Goal: Book appointment/travel/reservation

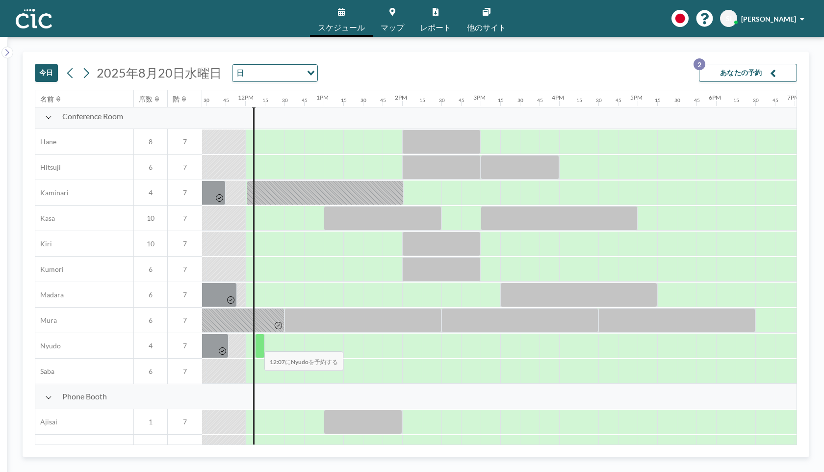
scroll to position [0, 898]
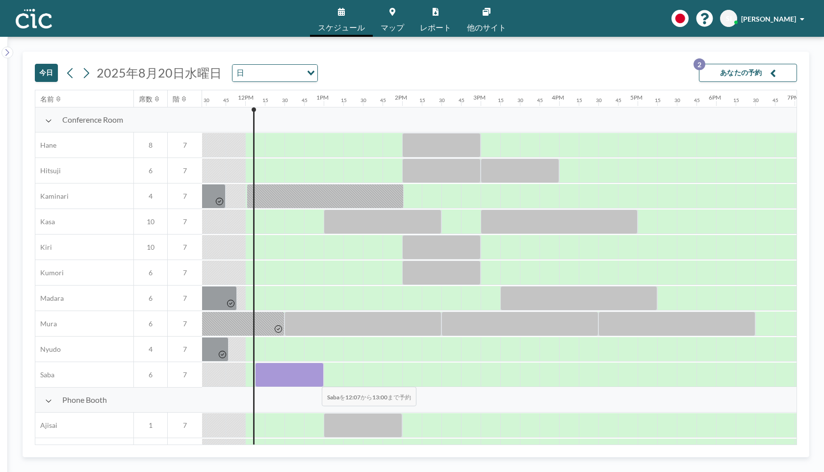
drag, startPoint x: 259, startPoint y: 379, endPoint x: 314, endPoint y: 380, distance: 54.9
click at [314, 380] on div at bounding box center [289, 374] width 69 height 25
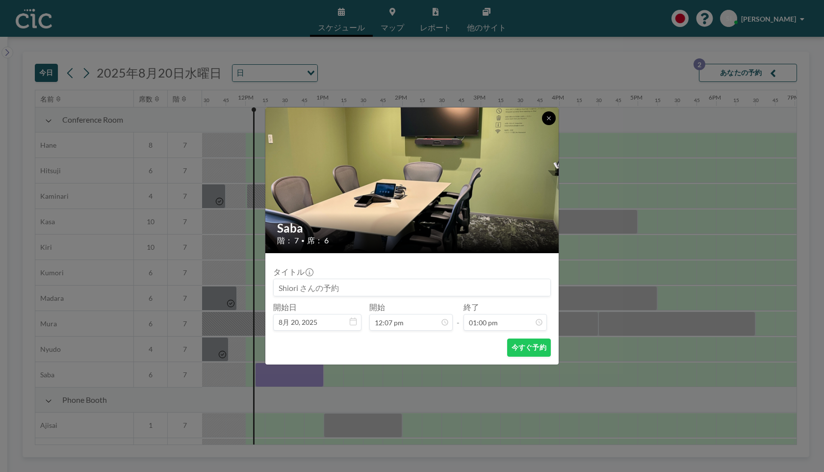
click at [549, 112] on button at bounding box center [549, 118] width 14 height 14
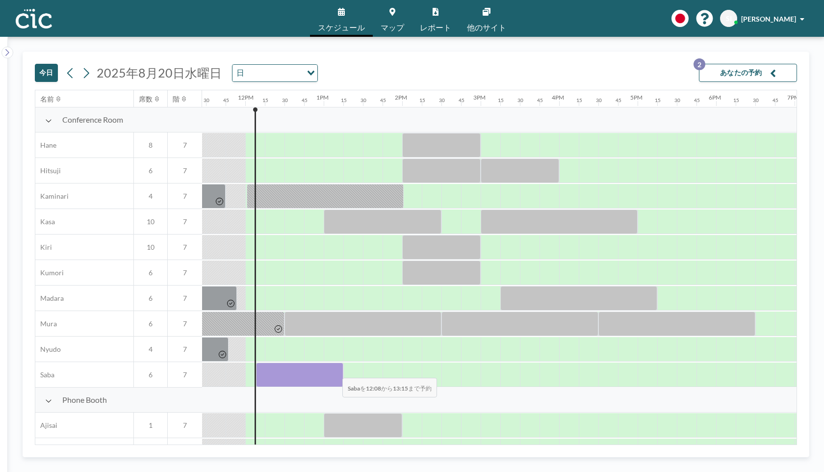
drag, startPoint x: 260, startPoint y: 373, endPoint x: 334, endPoint y: 371, distance: 74.6
click at [334, 371] on div at bounding box center [300, 374] width 88 height 25
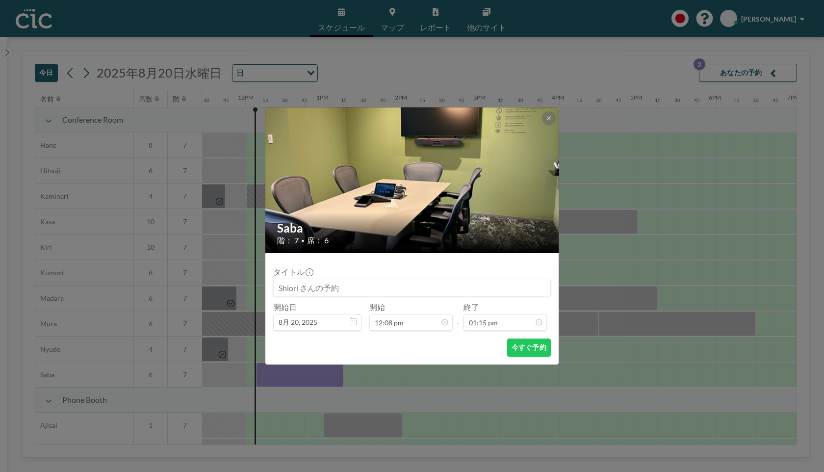
scroll to position [925, 0]
click at [525, 349] on button "今すぐ予約" at bounding box center [529, 347] width 44 height 18
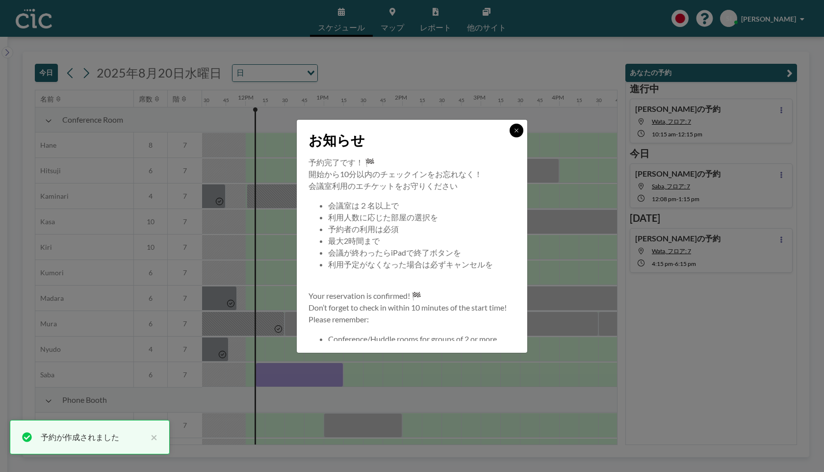
click at [516, 128] on icon at bounding box center [516, 130] width 6 height 6
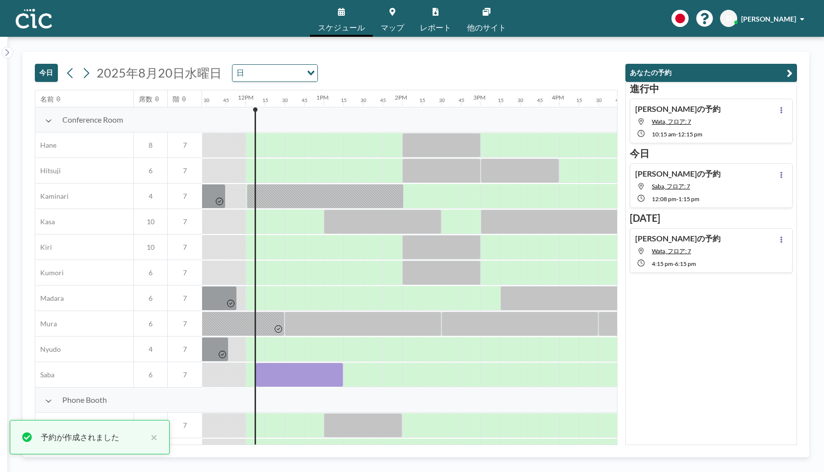
click at [566, 48] on div "[DATE] [DATE] 日 Loading... 名前 席数 階 12AM 15 30 45 1AM 15 30 45 2AM 15 30 45 3AM …" at bounding box center [416, 254] width 816 height 435
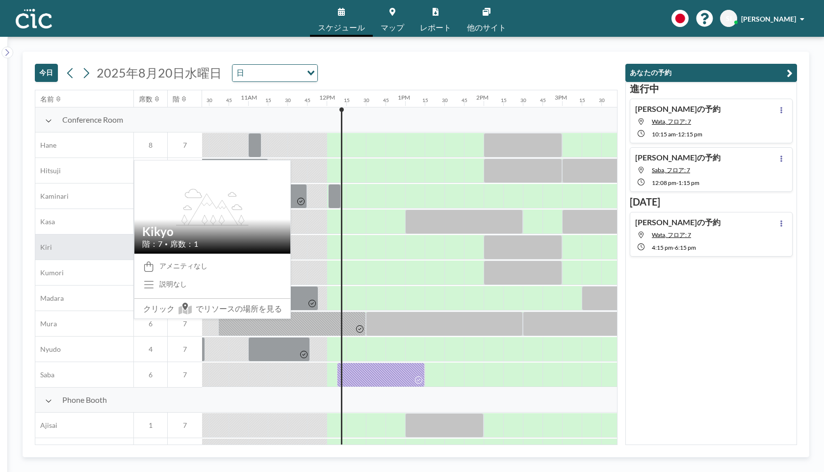
scroll to position [581, 817]
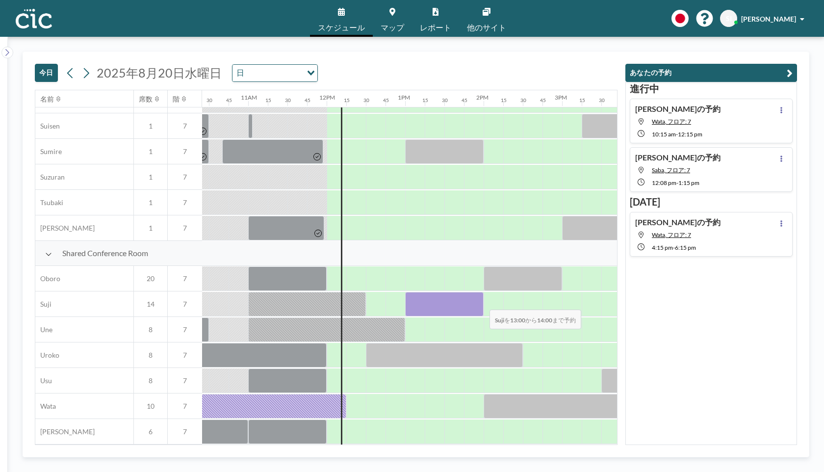
drag, startPoint x: 407, startPoint y: 301, endPoint x: 482, endPoint y: 303, distance: 74.6
click at [482, 303] on div at bounding box center [444, 304] width 78 height 25
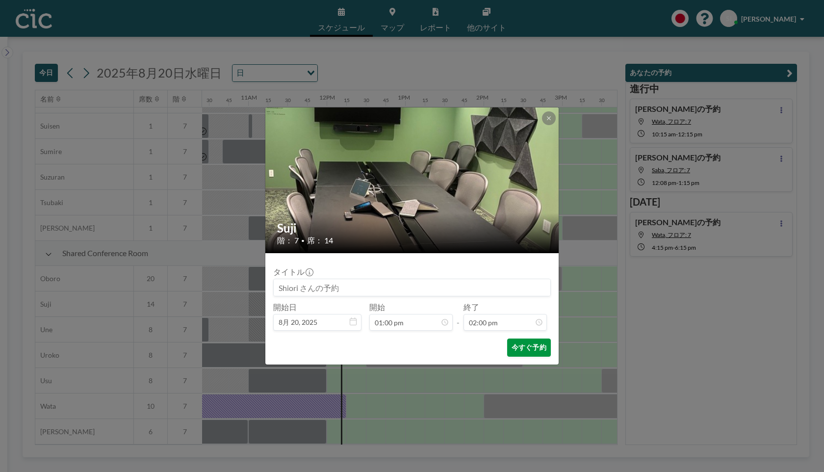
scroll to position [977, 0]
click at [522, 342] on button "今すぐ予約" at bounding box center [529, 347] width 44 height 18
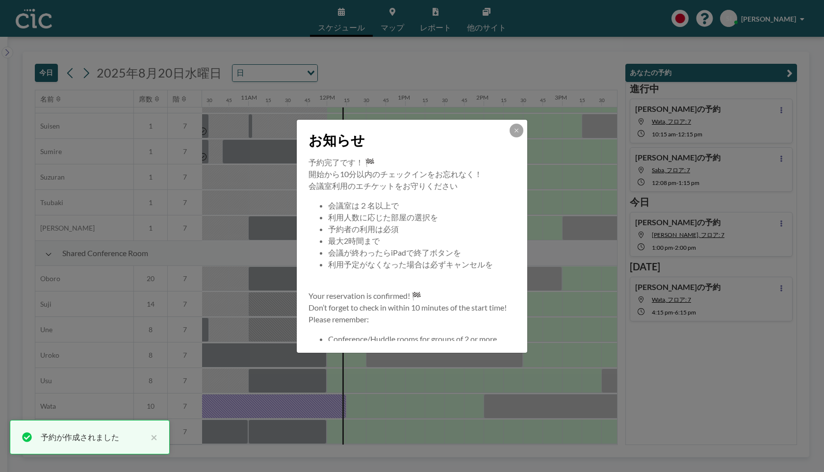
click at [517, 130] on icon at bounding box center [515, 129] width 3 height 3
